Goal: Information Seeking & Learning: Learn about a topic

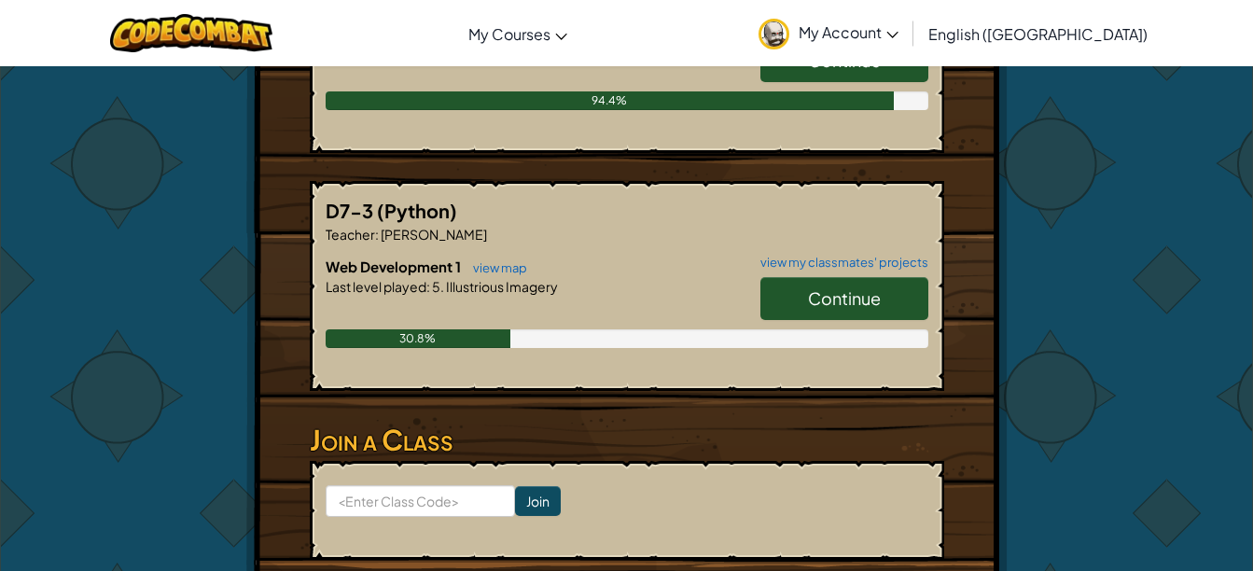
scroll to position [485, 0]
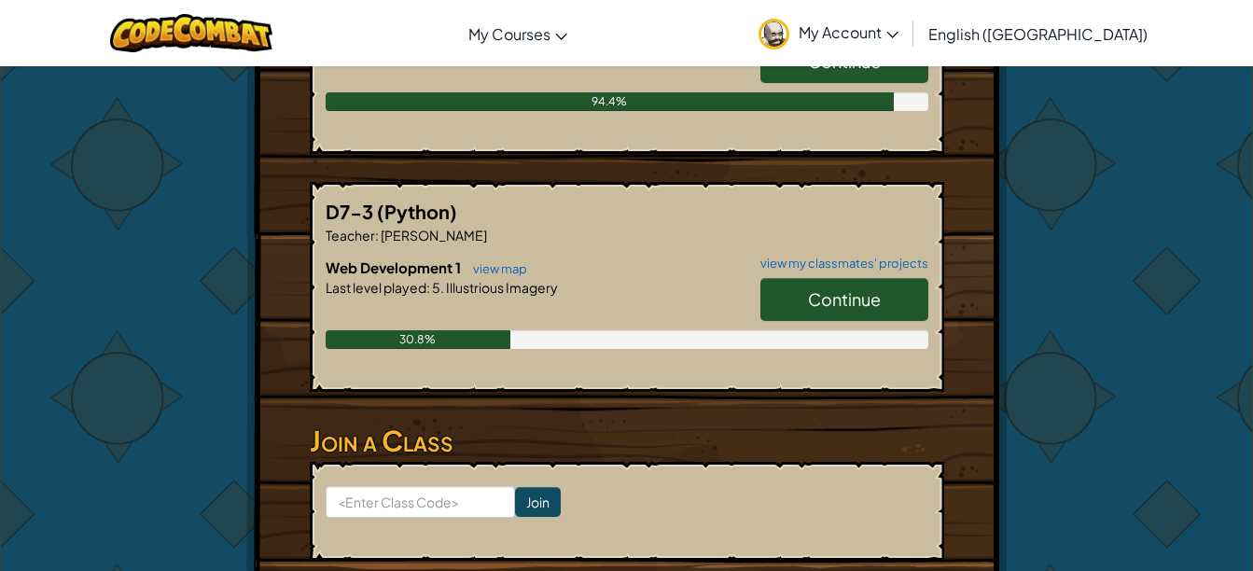
click at [874, 308] on span "Continue" at bounding box center [844, 298] width 73 height 21
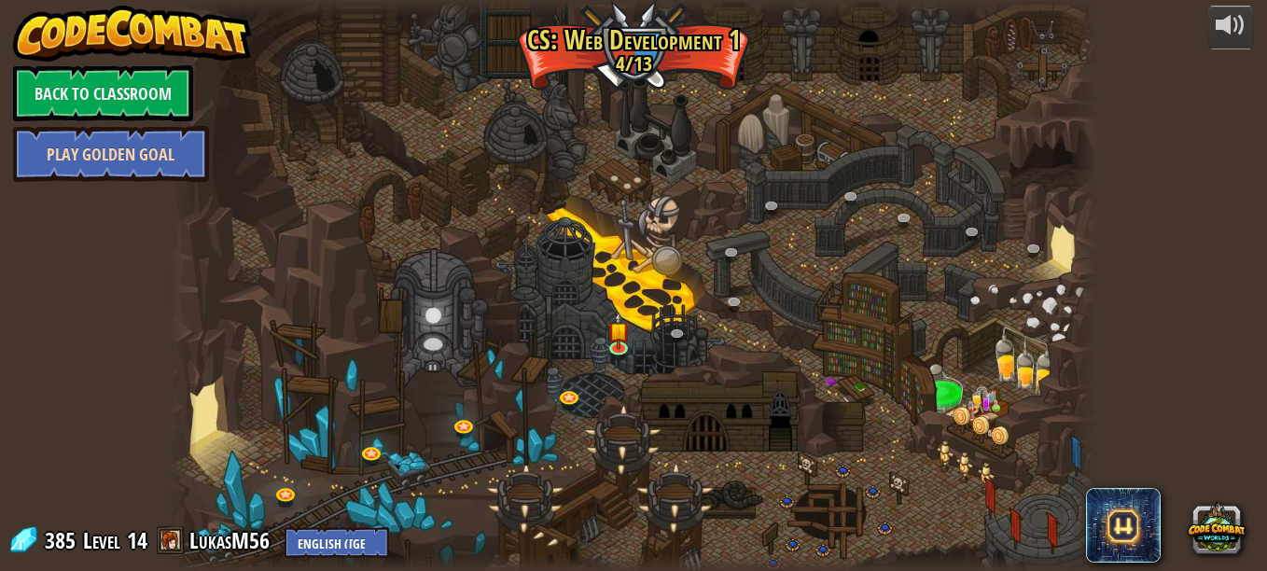
click at [151, 143] on link "Play Golden Goal" at bounding box center [111, 154] width 196 height 56
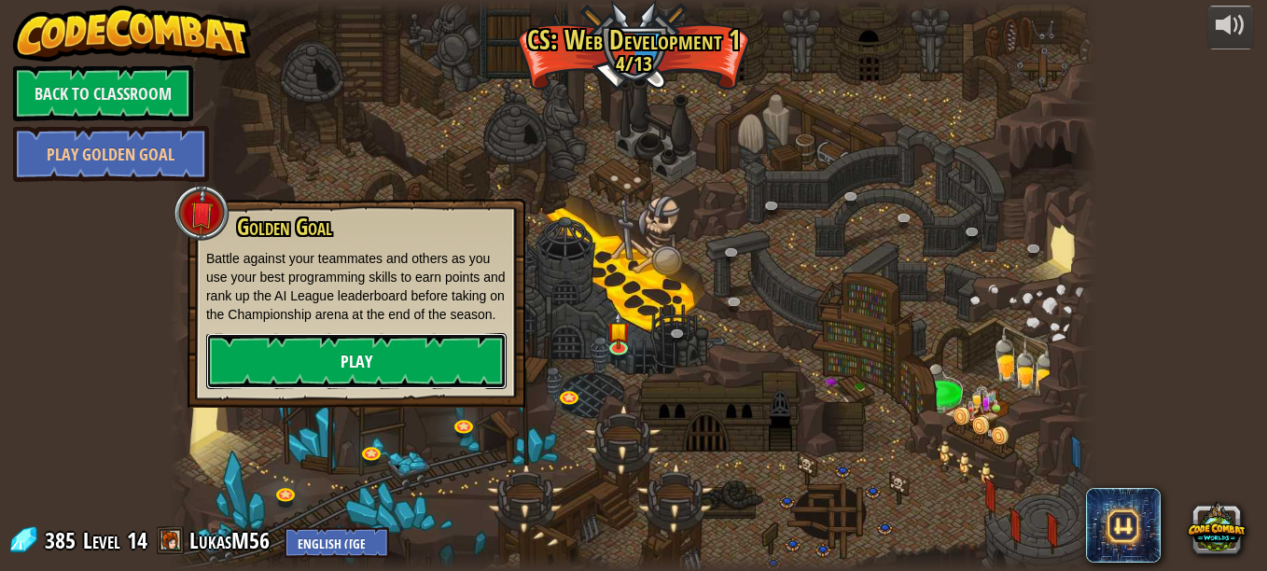
click at [412, 372] on link "Play" at bounding box center [356, 361] width 301 height 56
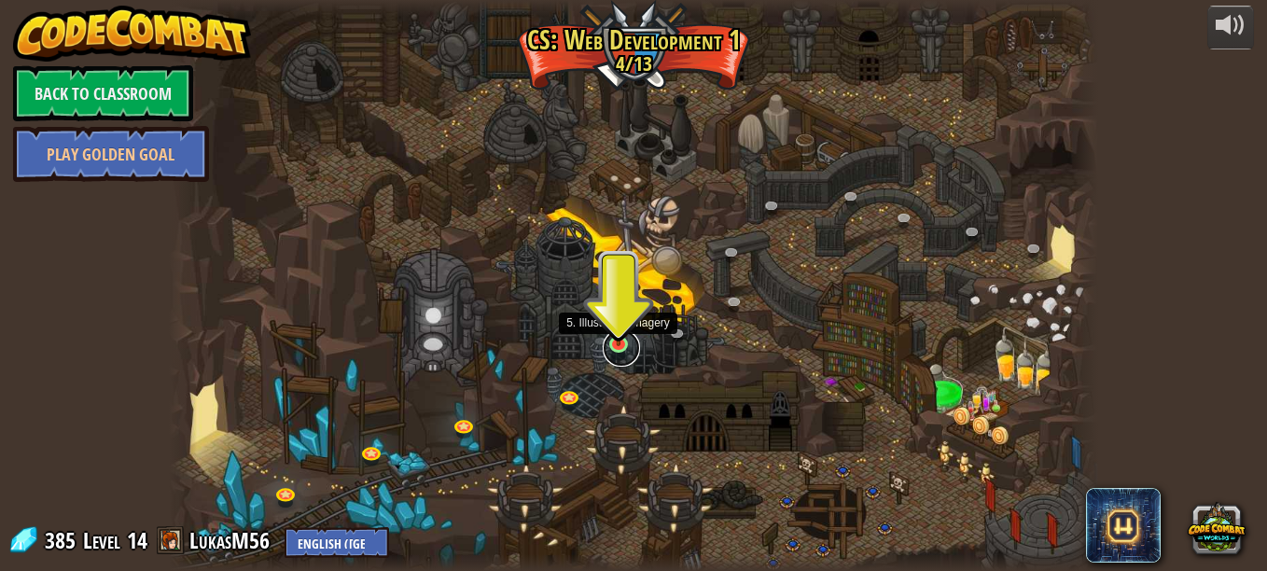
click at [615, 357] on link at bounding box center [621, 347] width 37 height 37
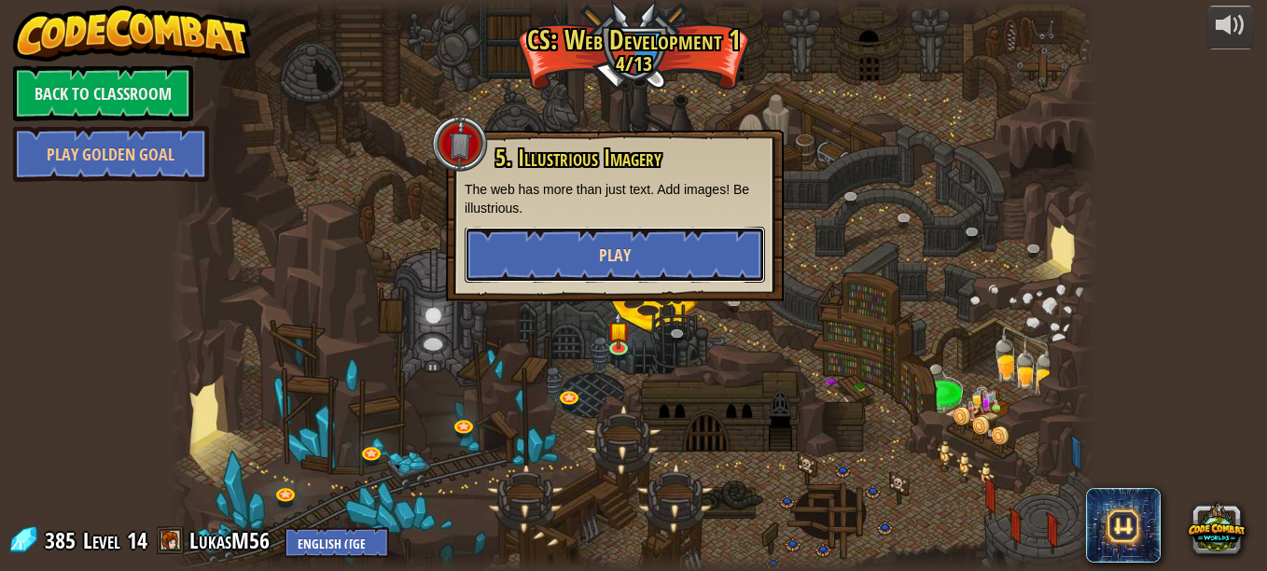
click at [677, 245] on button "Play" at bounding box center [615, 255] width 301 height 56
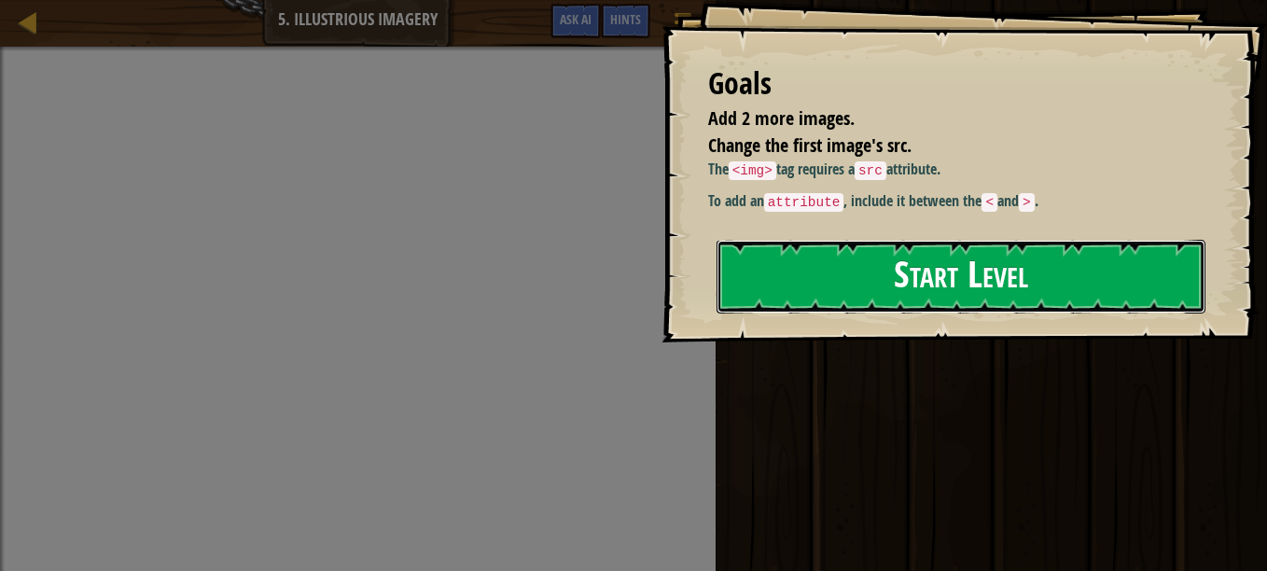
click at [936, 282] on button "Start Level" at bounding box center [961, 277] width 489 height 74
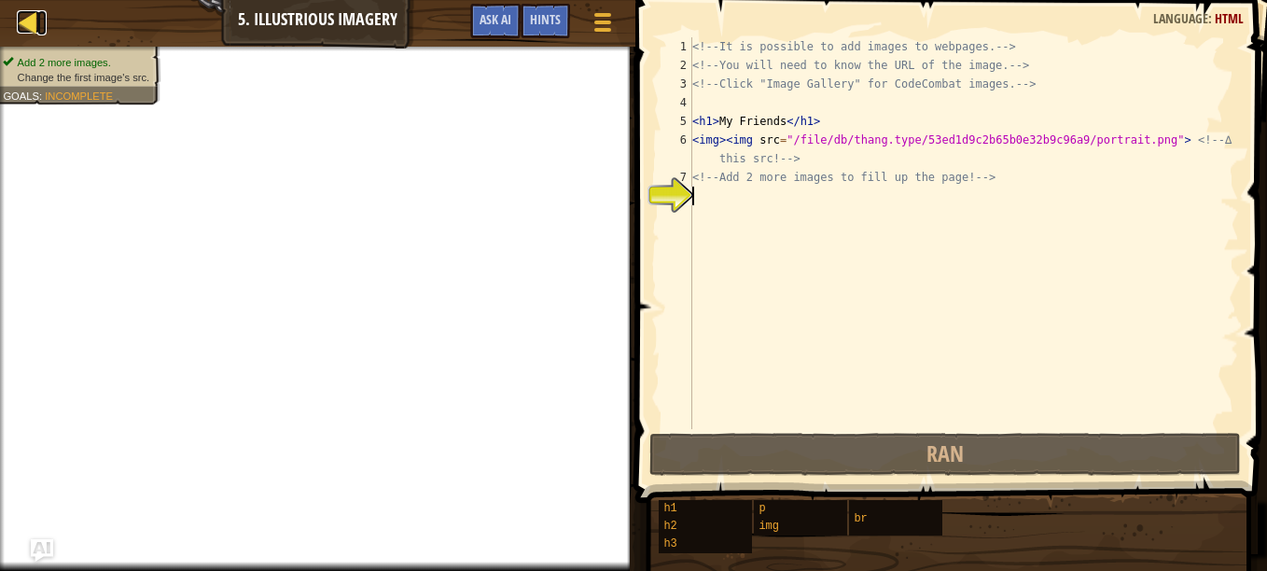
click at [28, 24] on div at bounding box center [28, 21] width 23 height 23
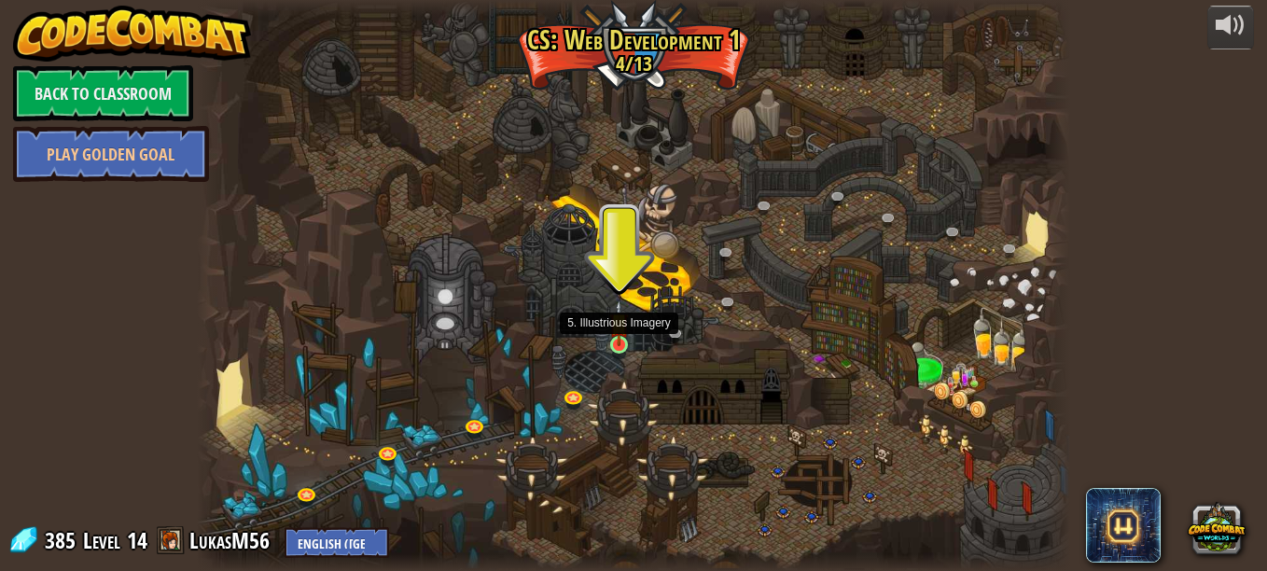
click at [618, 334] on img at bounding box center [619, 323] width 21 height 47
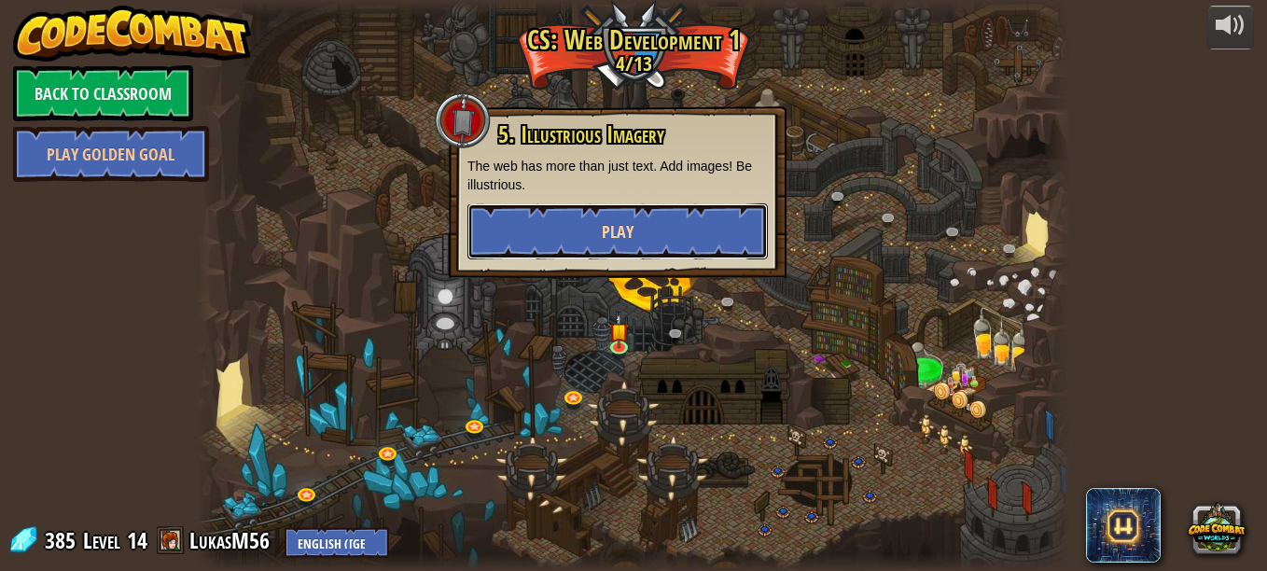
click at [615, 235] on span "Play" at bounding box center [618, 231] width 32 height 23
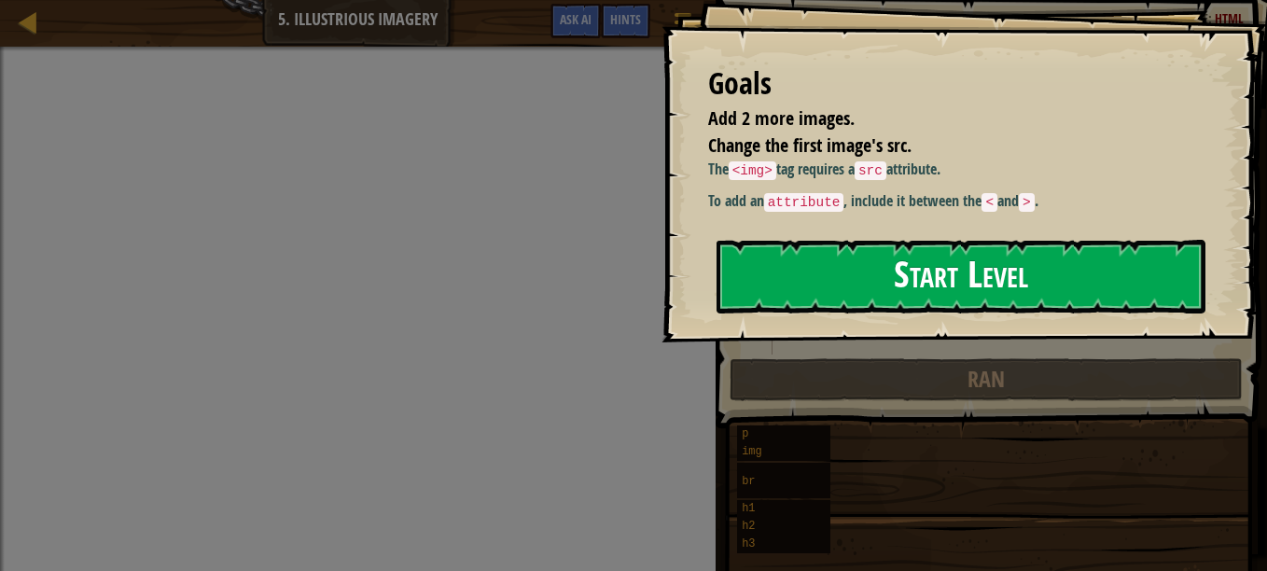
click at [790, 309] on button "Start Level" at bounding box center [961, 277] width 489 height 74
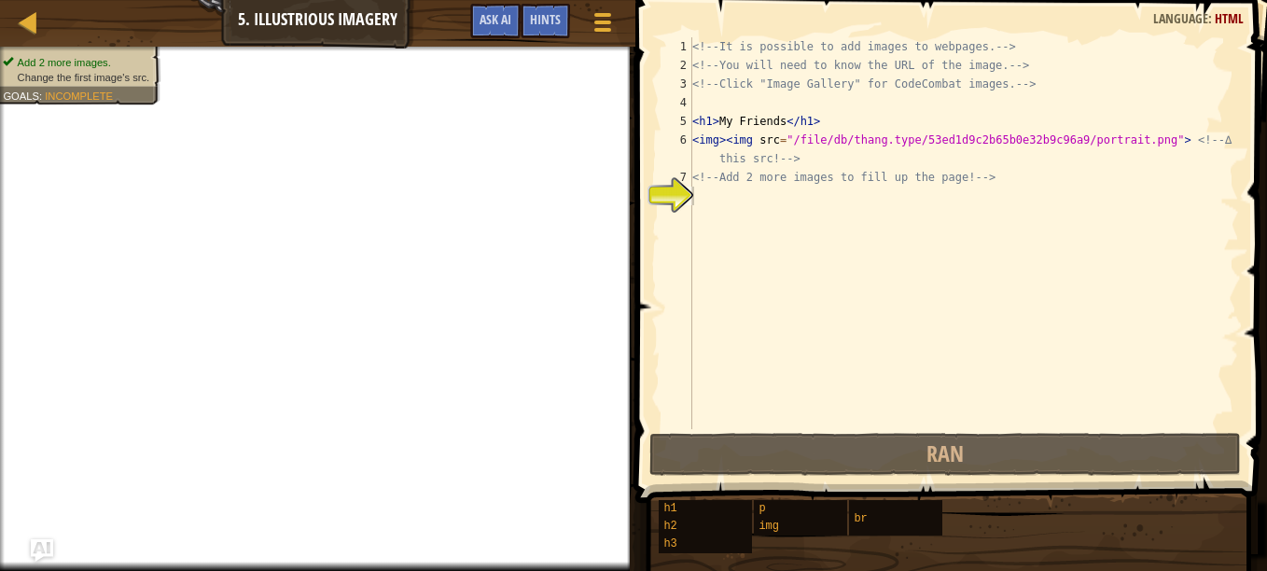
click at [871, 552] on div "h1 h2 h3 p img br" at bounding box center [956, 526] width 596 height 55
click at [812, 217] on div "<!-- It is possible to add images to webpages. --> <!-- You will need to know t…" at bounding box center [964, 251] width 551 height 429
